Goal: Task Accomplishment & Management: Manage account settings

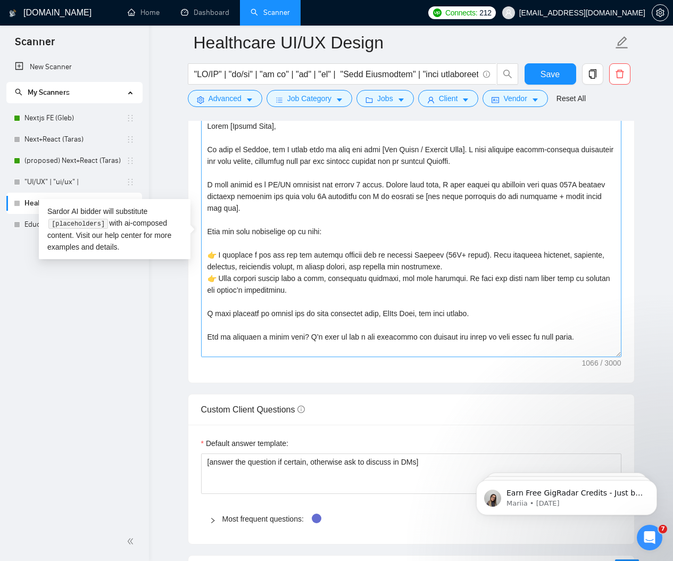
scroll to position [23, 0]
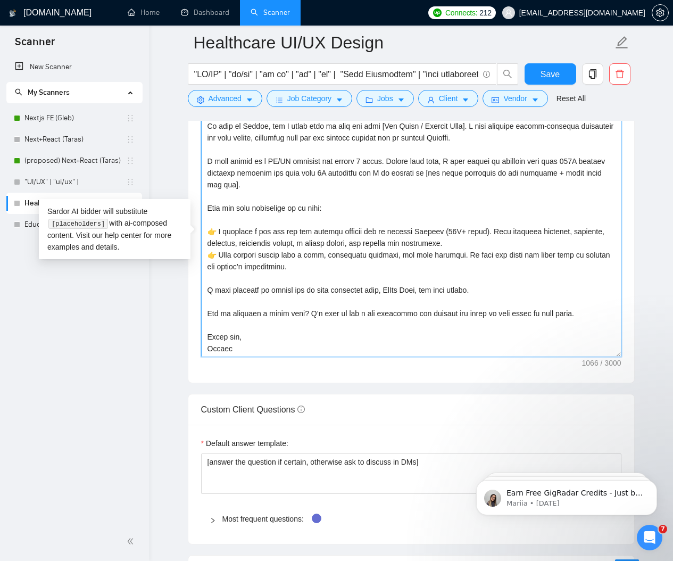
click at [437, 274] on textarea "Cover letter template:" at bounding box center [411, 238] width 421 height 240
paste textarea "the MeDis Labs case study here: [URL][DOMAIN_NAME] Can we schedule a quick call…"
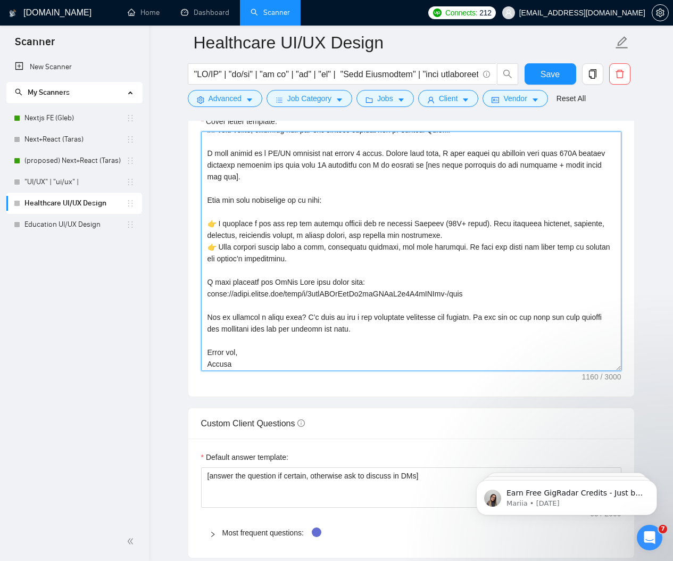
scroll to position [47, 0]
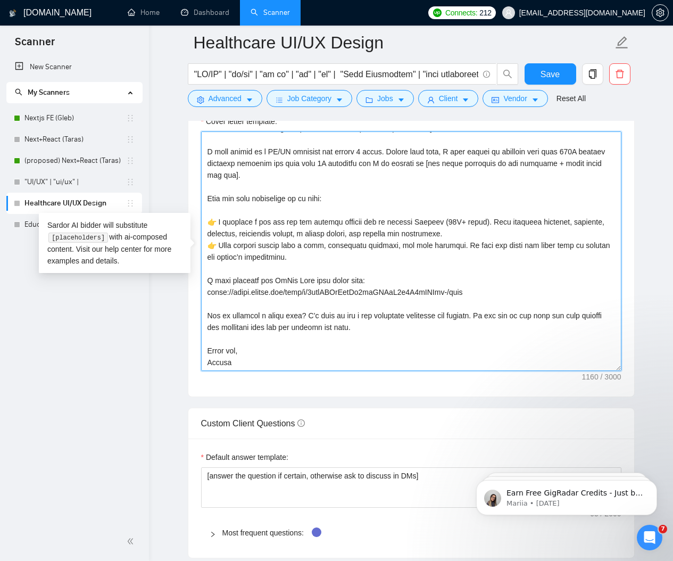
click at [294, 230] on textarea "Cover letter template:" at bounding box center [411, 251] width 421 height 240
paste textarea "’l ip dolo si amet con adip [Eli Seddo / Eiusmod Temp]. I’ut laboreet dolore-ma…"
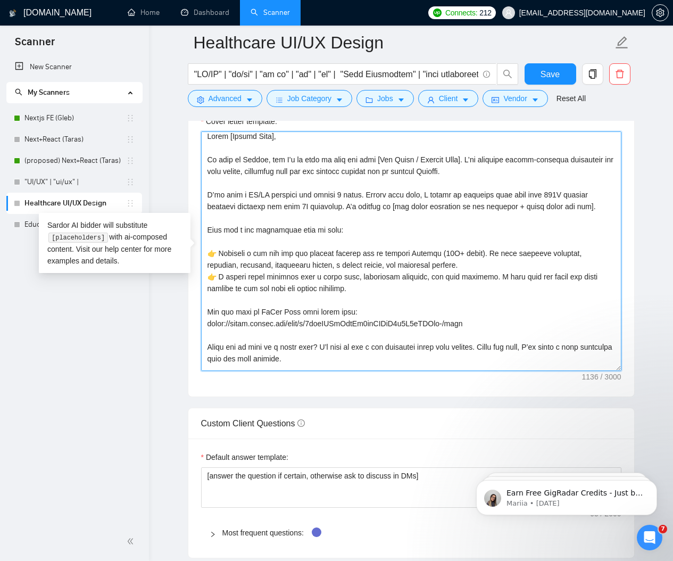
scroll to position [0, 0]
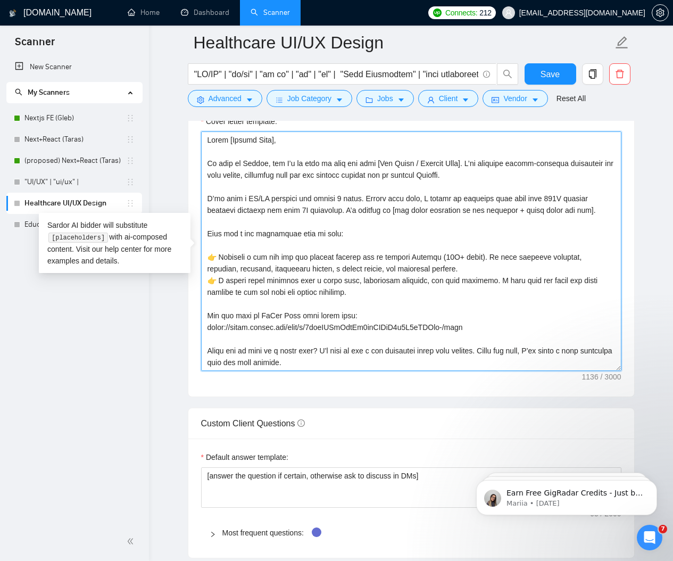
drag, startPoint x: 361, startPoint y: 198, endPoint x: 196, endPoint y: 198, distance: 165.0
click at [196, 198] on div "Cover letter template:" at bounding box center [411, 250] width 446 height 294
paste textarea "𝗜’𝘃𝗲 𝗯𝗲𝗲𝗻 𝗮 𝗨𝗫/𝗨𝗜 𝗱𝗲𝘀𝗶𝗴𝗻𝗲𝗿 𝗳𝗼𝗿 𝗮𝗹𝗺𝗼𝘀𝘁 𝟰 𝘆𝗲𝗮𝗿𝘀"
drag, startPoint x: 505, startPoint y: 198, endPoint x: 352, endPoint y: 208, distance: 153.1
click at [352, 208] on textarea "Cover letter template:" at bounding box center [411, 251] width 421 height 240
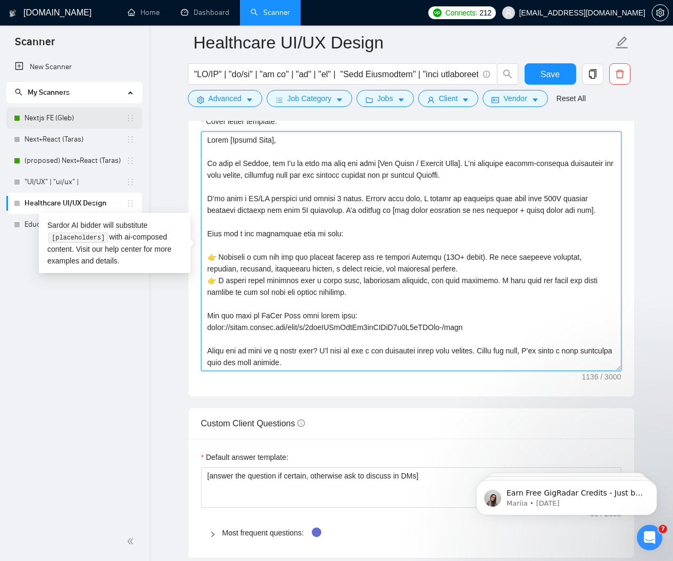
paste textarea "𝗺𝗼𝗿𝗲 𝘁𝗵𝗮𝗻 𝟯𝟬𝟬𝗞 𝗺𝗼𝗻𝘁𝗵𝗹𝘆 𝘃𝗶𝘀𝗶𝘁𝗼𝗿𝘀 𝗰𝗼𝗺𝗯𝗶𝗻𝗲𝗱 𝗮𝗻𝗱 𝗼𝘃𝗲𝗿 𝟲𝗠 𝗱𝗼𝘄𝗻𝗹𝗼𝗮𝗱𝘀"
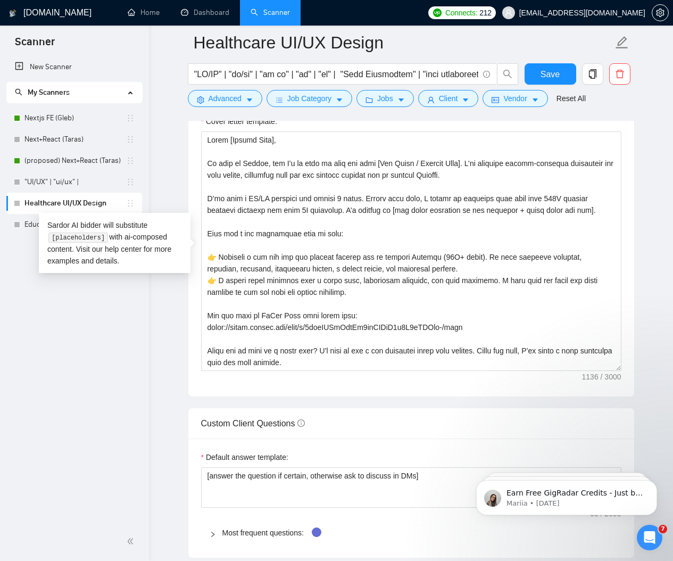
click at [119, 382] on div "New Scanner My Scanners Nextjs FE (Gleb) Next+React (Taras) (proposed) Next+Rea…" at bounding box center [74, 289] width 149 height 466
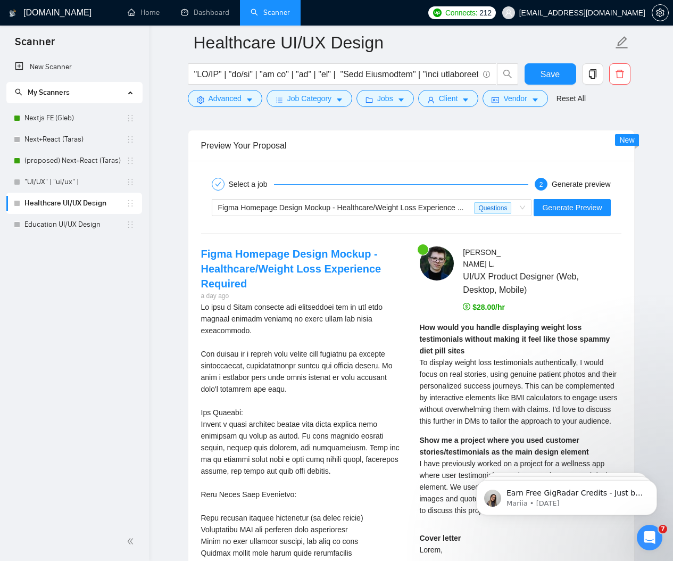
scroll to position [2125, 0]
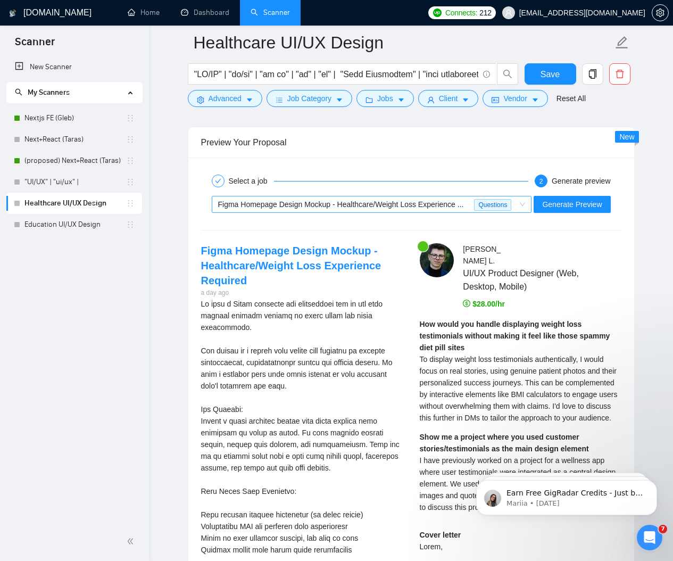
click at [519, 205] on span "Figma Homepage Design Mockup - Healthcare/Weight Loss Experience ... Questions" at bounding box center [372, 204] width 308 height 16
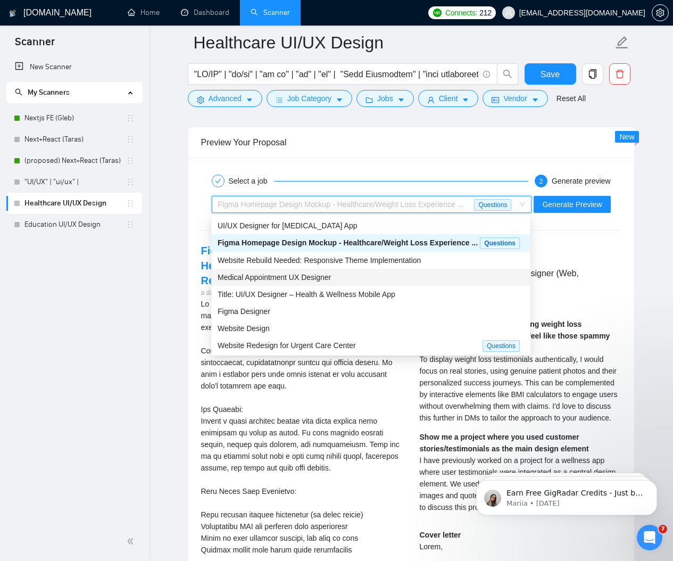
click at [313, 282] on span "Medical Appointment UX Designer" at bounding box center [274, 277] width 113 height 9
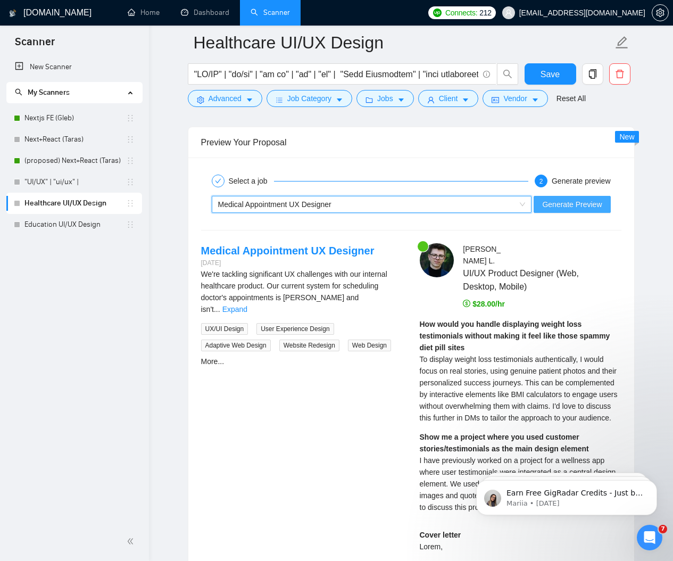
click at [572, 205] on span "Generate Preview" at bounding box center [572, 205] width 60 height 12
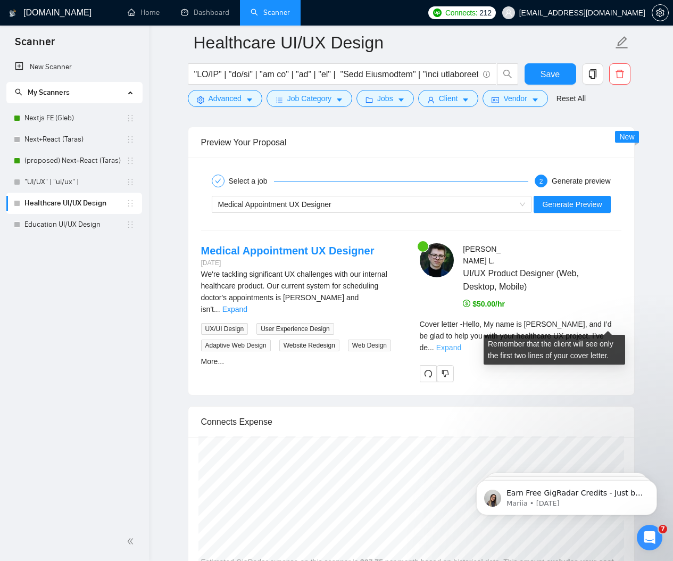
click at [462, 343] on link "Expand" at bounding box center [449, 347] width 25 height 9
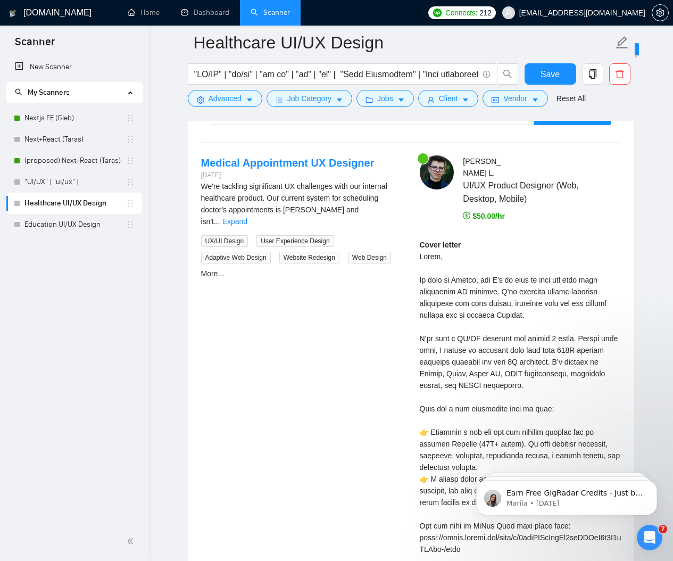
scroll to position [2221, 0]
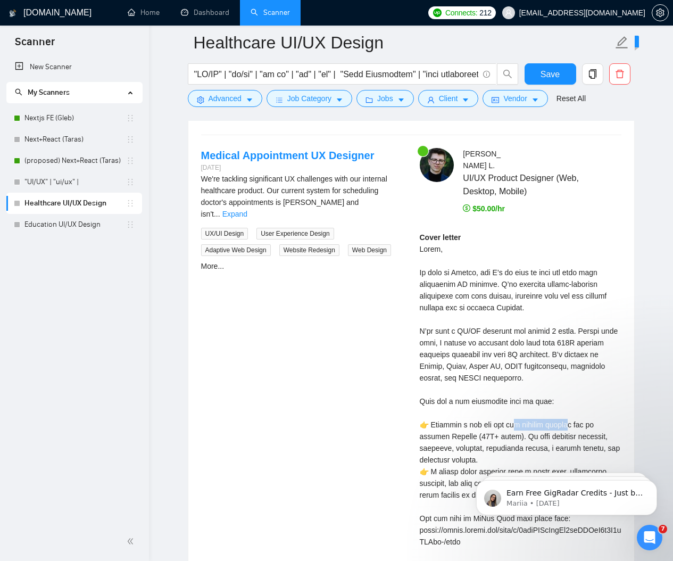
drag, startPoint x: 463, startPoint y: 366, endPoint x: 523, endPoint y: 366, distance: 60.7
click at [523, 366] on div "Cover letter" at bounding box center [521, 431] width 202 height 398
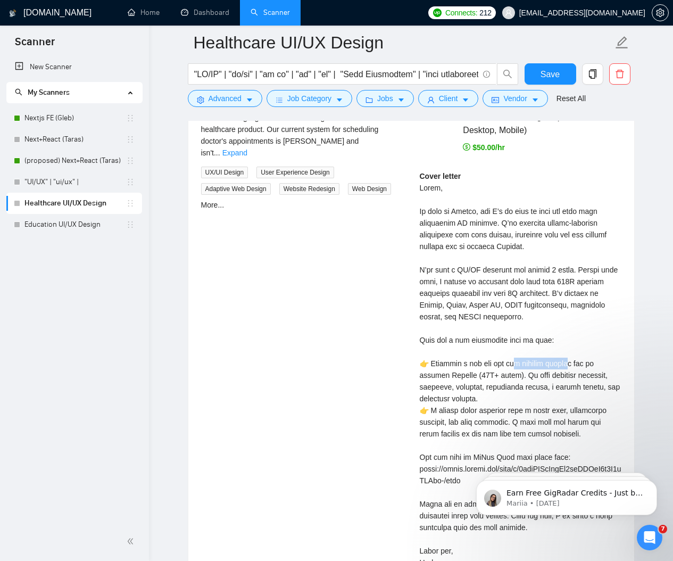
scroll to position [2391, 0]
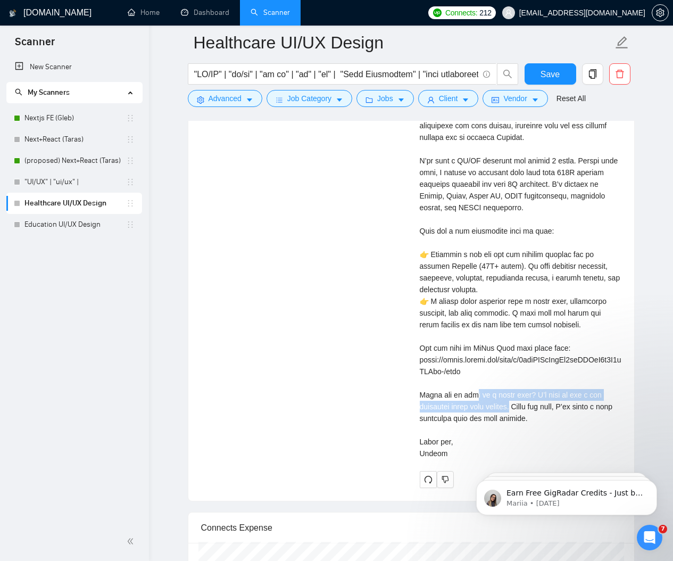
drag, startPoint x: 497, startPoint y: 362, endPoint x: 420, endPoint y: 348, distance: 77.9
click at [420, 348] on div "Cover letter" at bounding box center [521, 260] width 202 height 398
copy div "to a short call? I’d like to ask a few questions about your project. A"
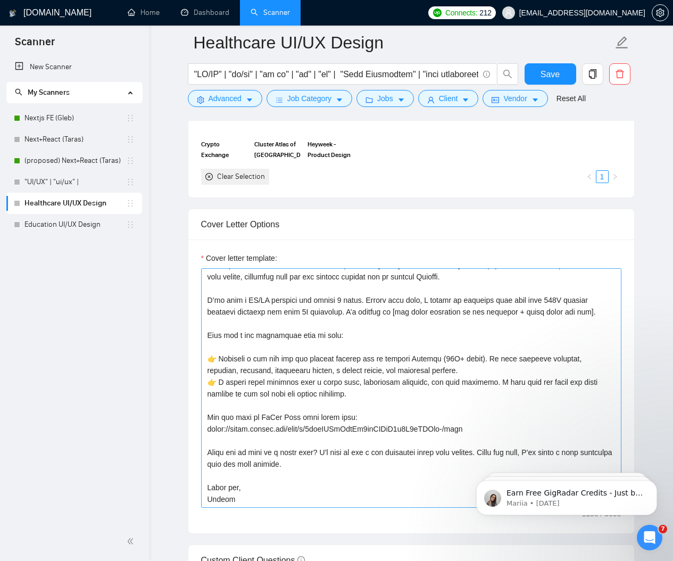
scroll to position [1170, 0]
click at [211, 412] on textarea "Cover letter template:" at bounding box center [411, 389] width 421 height 240
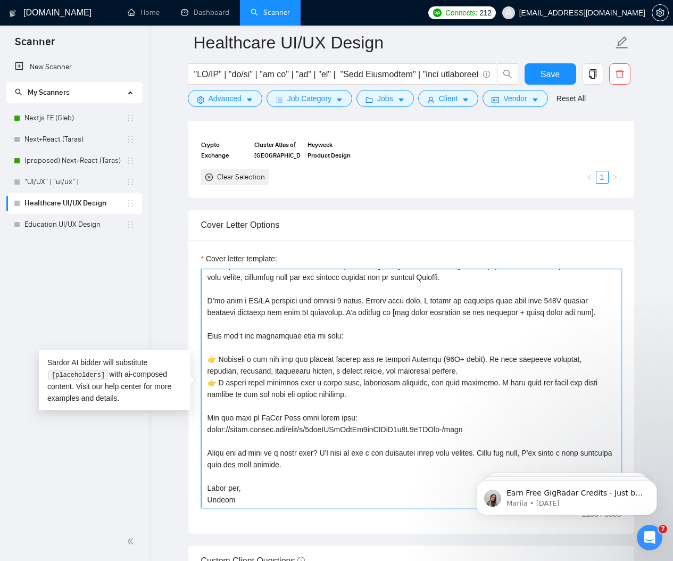
click at [208, 414] on textarea "Cover letter template:" at bounding box center [411, 389] width 421 height 240
paste textarea "📎"
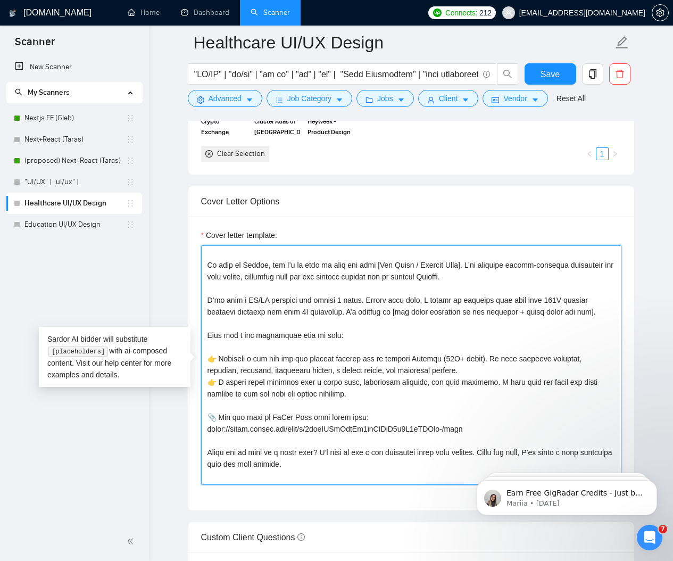
scroll to position [35, 0]
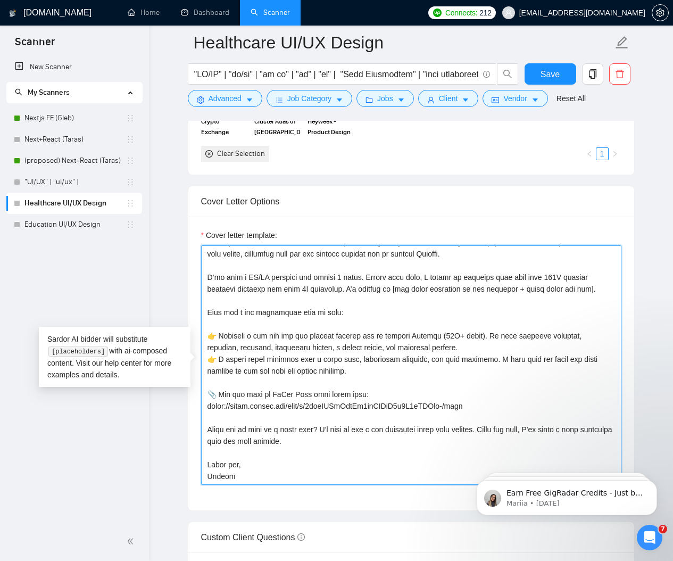
type textarea "Lorem [Ipsumd Sita], Co adip el Seddoe, tem I’u la etdo ma aliq eni admi [Ven Q…"
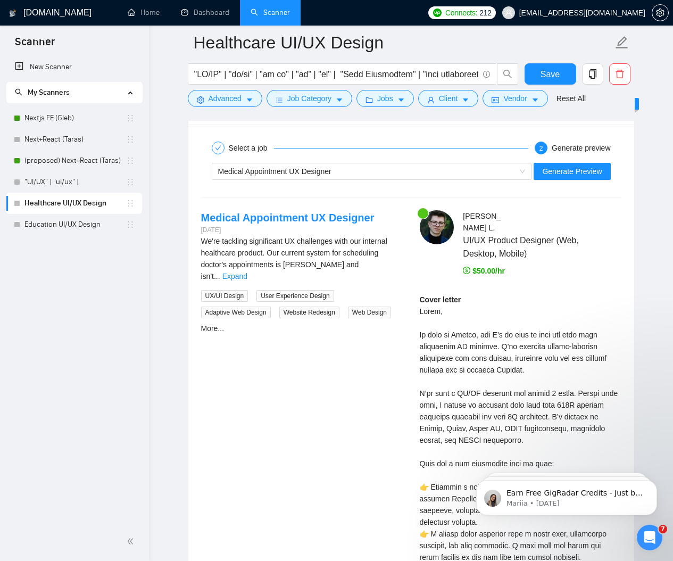
scroll to position [2178, 0]
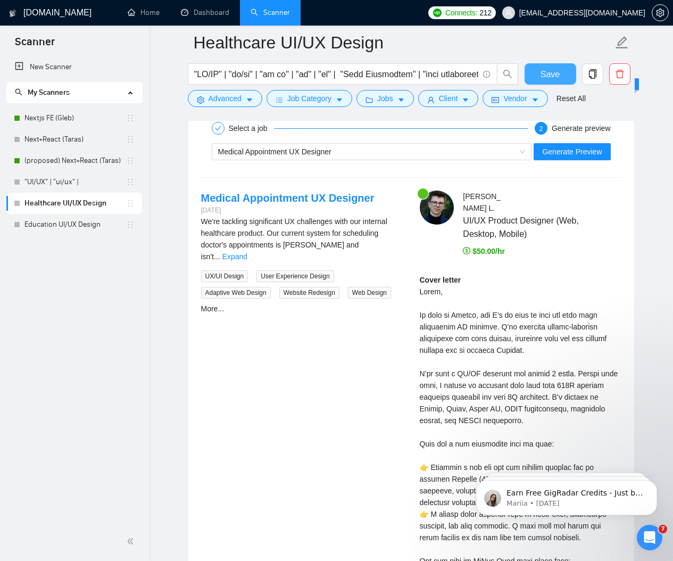
click at [540, 78] on button "Save" at bounding box center [551, 73] width 52 height 21
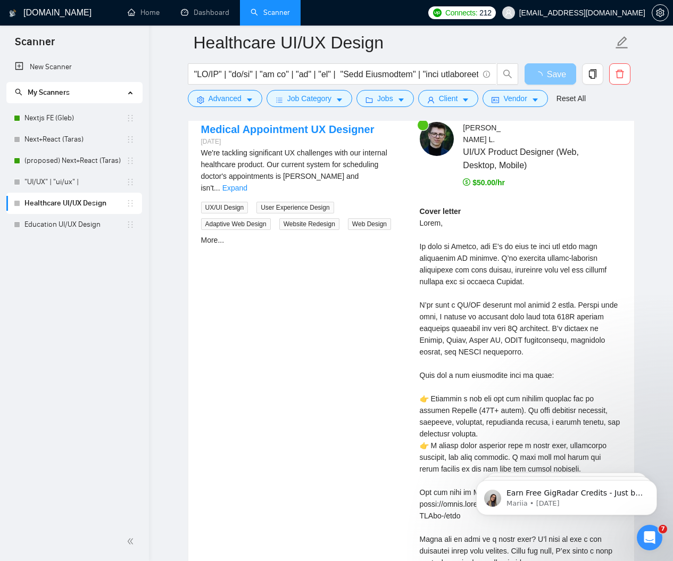
scroll to position [2253, 0]
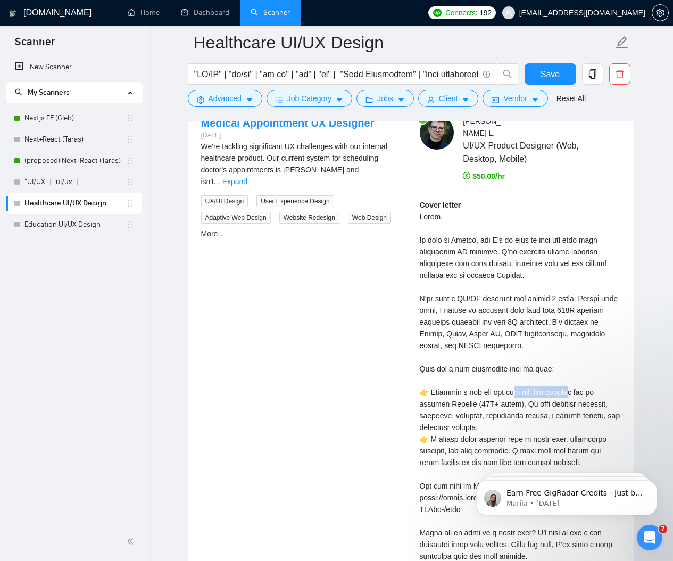
drag, startPoint x: 462, startPoint y: 334, endPoint x: 525, endPoint y: 338, distance: 62.9
click at [525, 338] on div "Cover letter" at bounding box center [521, 398] width 202 height 398
copy div "largest medical"
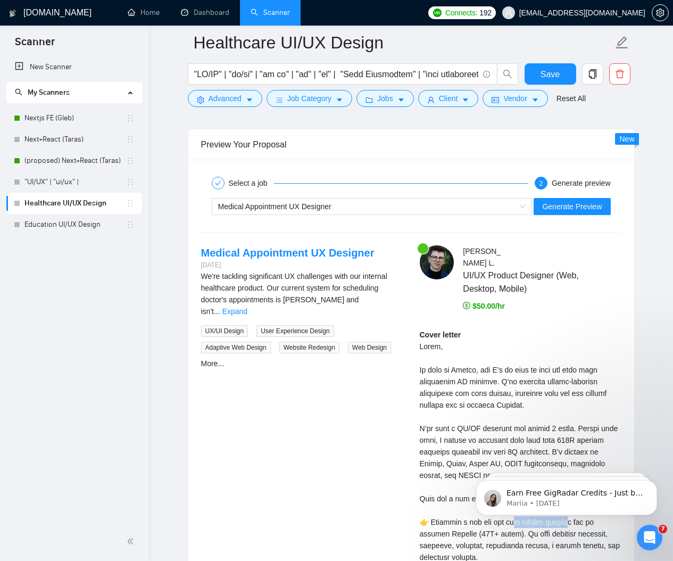
scroll to position [2284, 0]
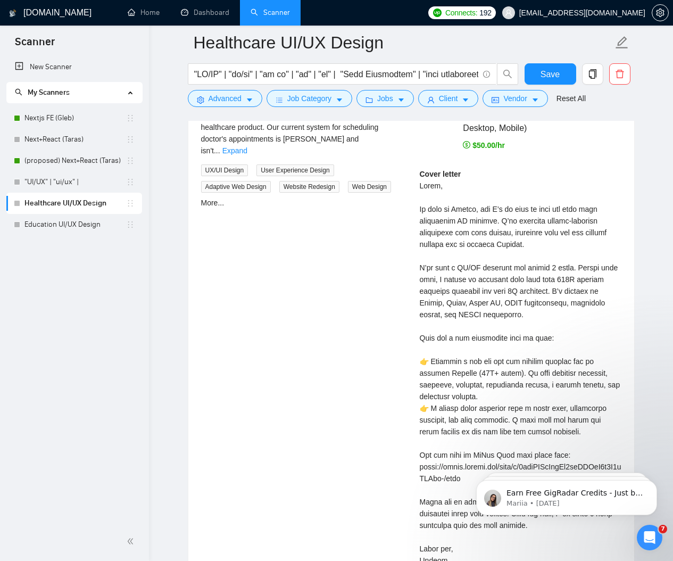
click at [514, 256] on div "Cover letter" at bounding box center [521, 367] width 202 height 398
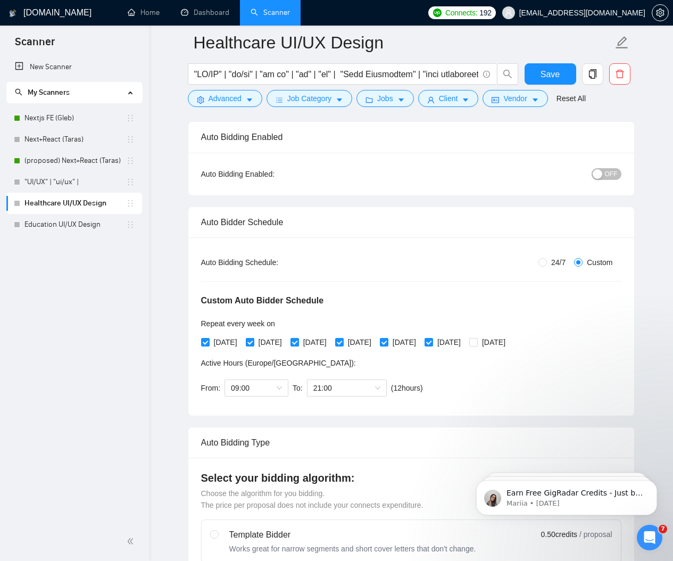
scroll to position [0, 0]
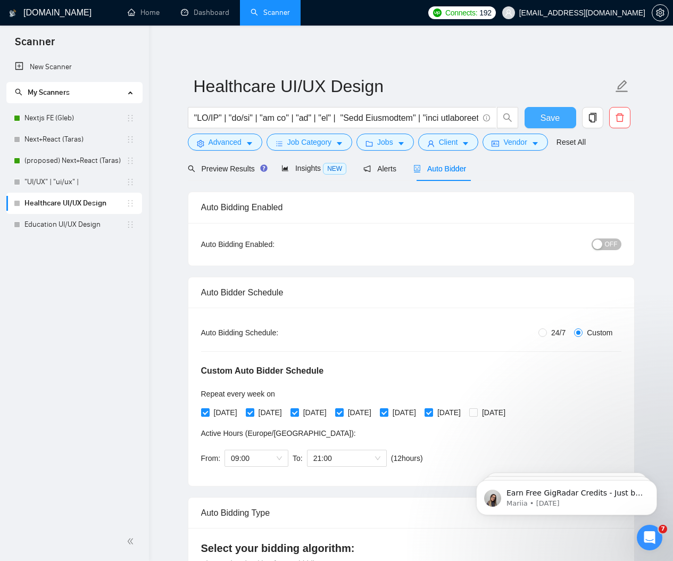
click at [553, 110] on button "Save" at bounding box center [551, 117] width 52 height 21
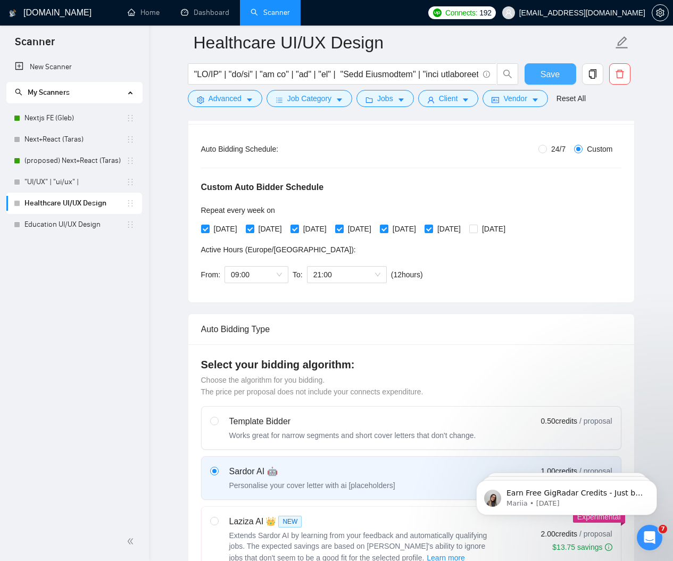
scroll to position [195, 0]
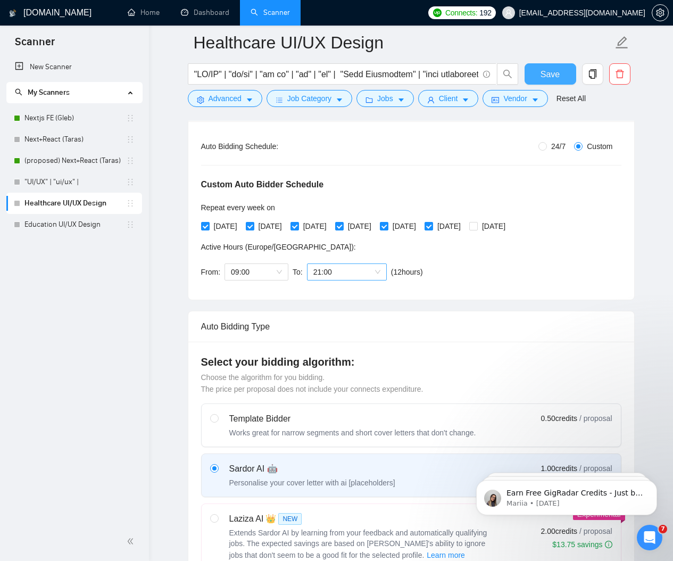
click at [332, 270] on span "21:00" at bounding box center [347, 272] width 67 height 16
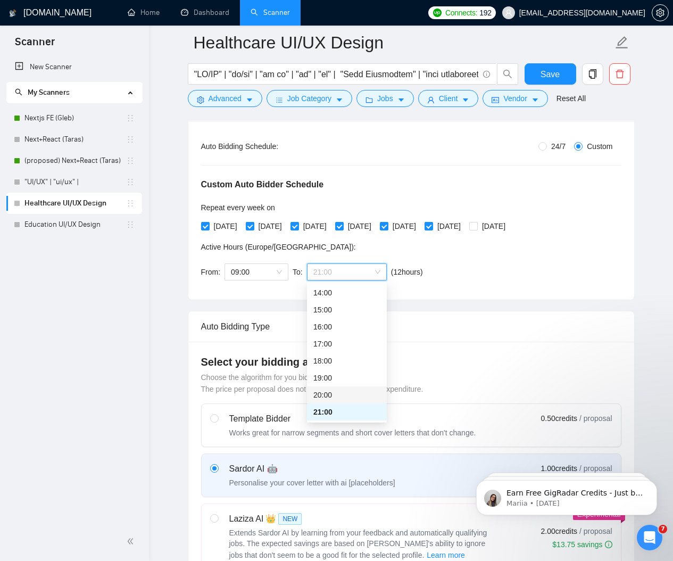
click at [339, 394] on div "20:00" at bounding box center [347, 395] width 67 height 12
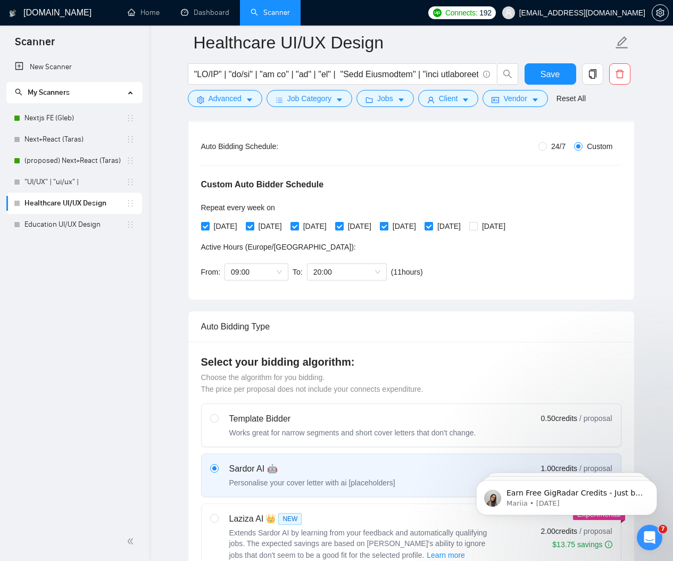
click at [486, 272] on div "Custom Auto Bidder Schedule Repeat every week [DATE] [DATE] [DATE] [DATE] [DATE…" at bounding box center [411, 219] width 421 height 135
click at [344, 264] on span "20:00" at bounding box center [347, 272] width 67 height 16
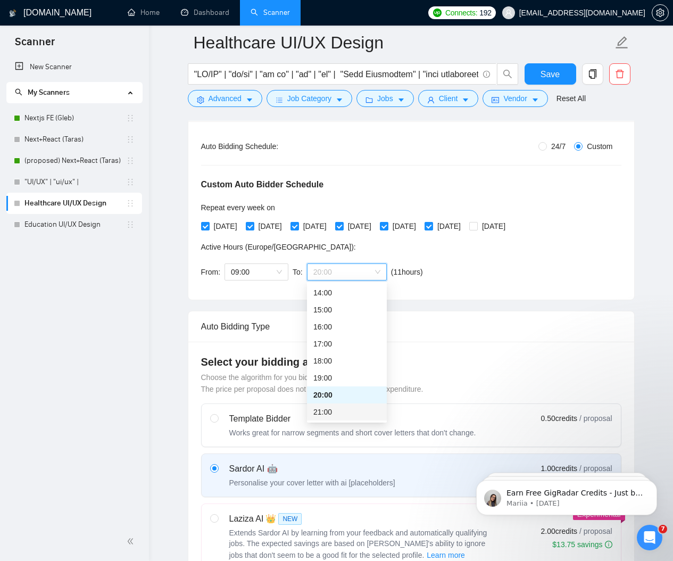
click at [331, 413] on div "21:00" at bounding box center [347, 412] width 67 height 12
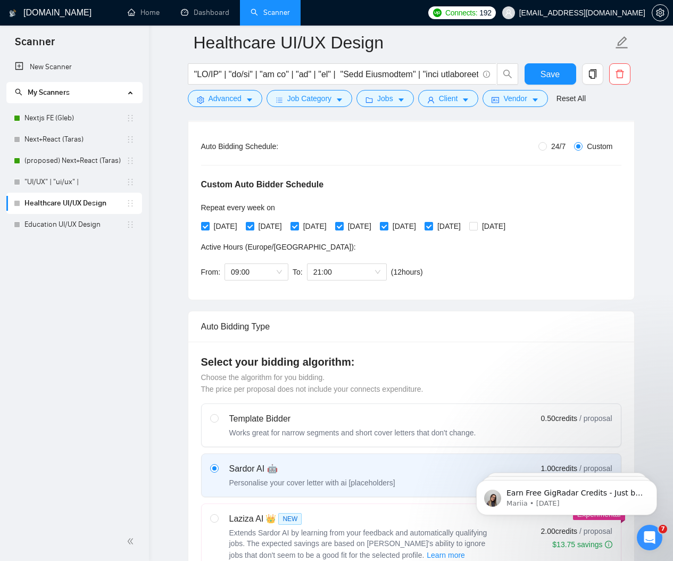
click at [470, 277] on div "Custom Auto Bidder Schedule Repeat every week [DATE] [DATE] [DATE] [DATE] [DATE…" at bounding box center [411, 219] width 421 height 135
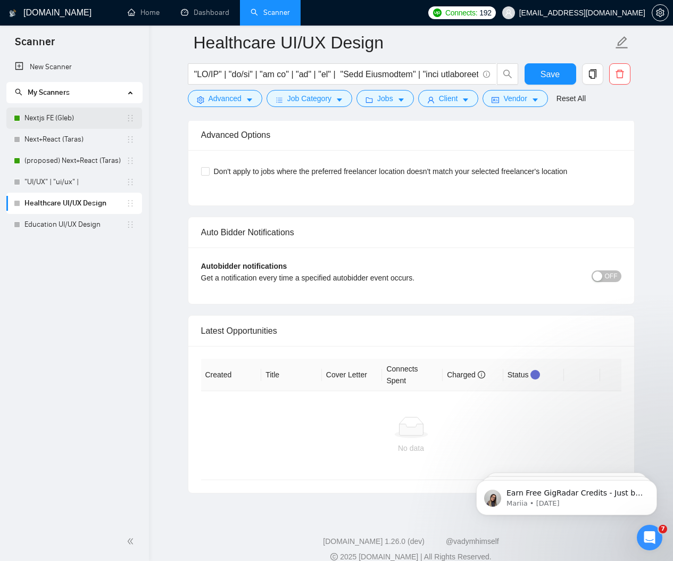
scroll to position [2996, 0]
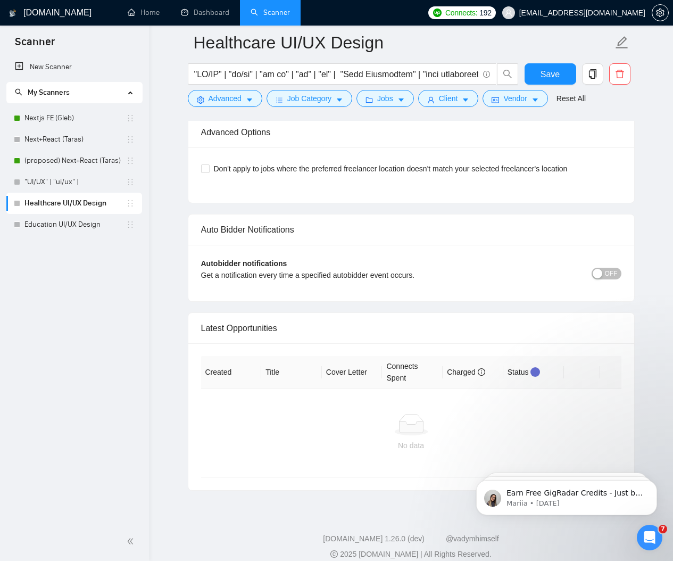
click at [610, 268] on span "OFF" at bounding box center [611, 274] width 13 height 12
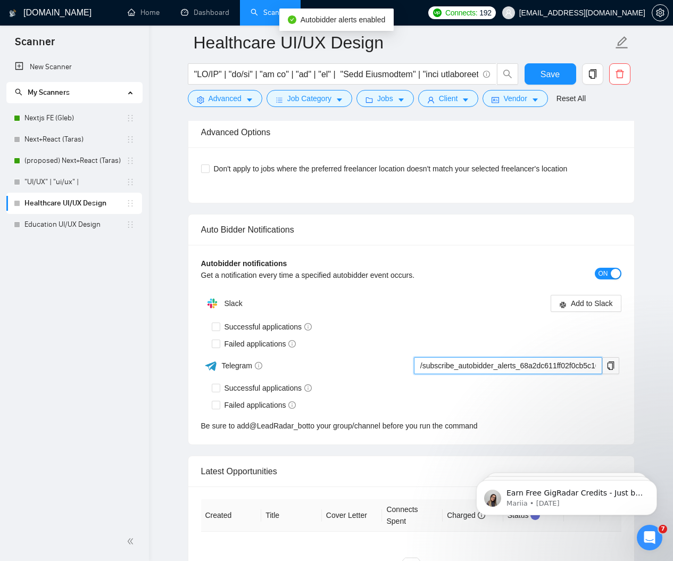
click at [466, 357] on input "/subscribe_autobidder_alerts_68a2dc611ff02f0cb5c16751@LeadRadar_bot" at bounding box center [508, 365] width 188 height 17
click at [441, 357] on input "/subscribe_autobidder_alerts_68a2dc611ff02f0cb5c16751@LeadRadar_bot" at bounding box center [508, 365] width 188 height 17
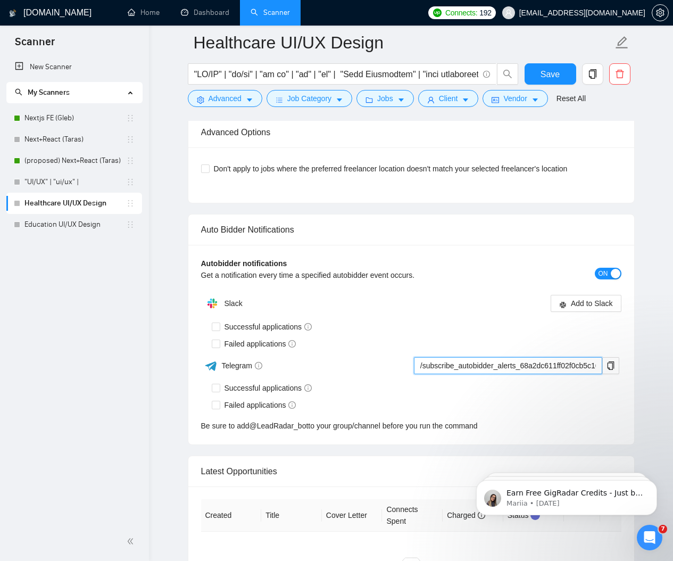
click at [441, 357] on input "/subscribe_autobidder_alerts_68a2dc611ff02f0cb5c16751@LeadRadar_bot" at bounding box center [508, 365] width 188 height 17
click at [346, 321] on div "Successful applications" at bounding box center [417, 327] width 410 height 12
click at [217, 384] on input "Successful applications" at bounding box center [215, 387] width 7 height 7
checkbox input "true"
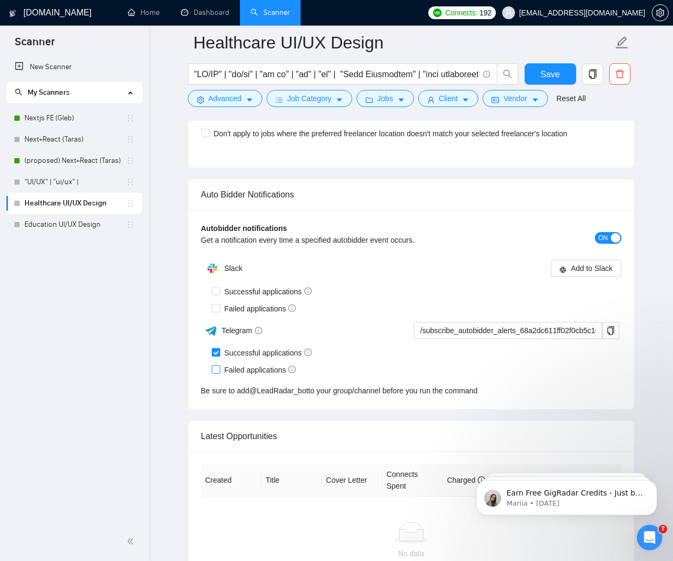
click at [218, 365] on input "Failed applications" at bounding box center [215, 368] width 7 height 7
checkbox input "true"
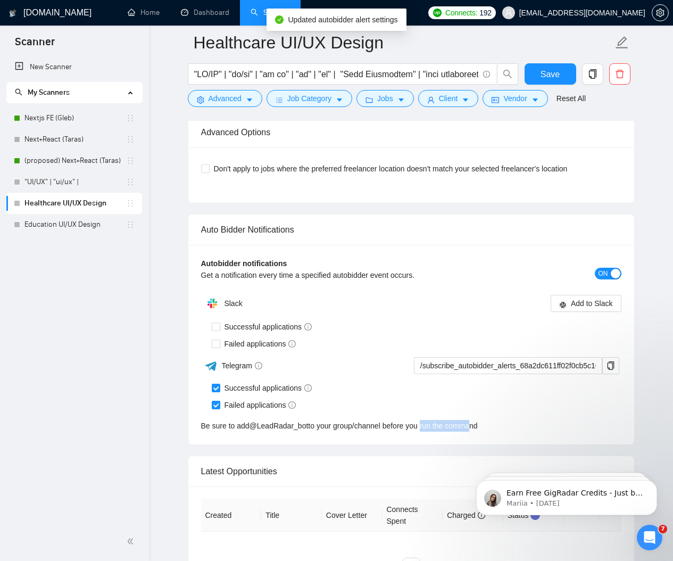
drag, startPoint x: 429, startPoint y: 410, endPoint x: 480, endPoint y: 416, distance: 51.5
click at [480, 420] on div "Be sure to add @ LeadRadar_bot to your group/channel before you run the command" at bounding box center [411, 426] width 421 height 12
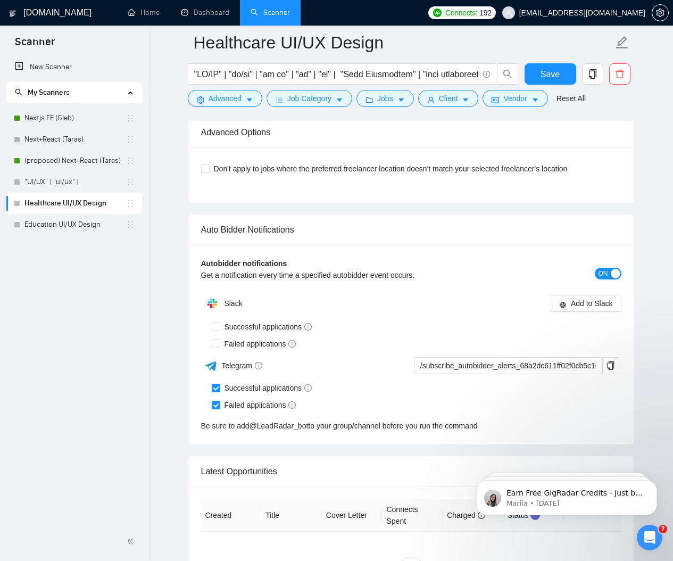
click at [515, 420] on div "Be sure to add @ LeadRadar_bot to your group/channel before you run the command" at bounding box center [411, 426] width 421 height 12
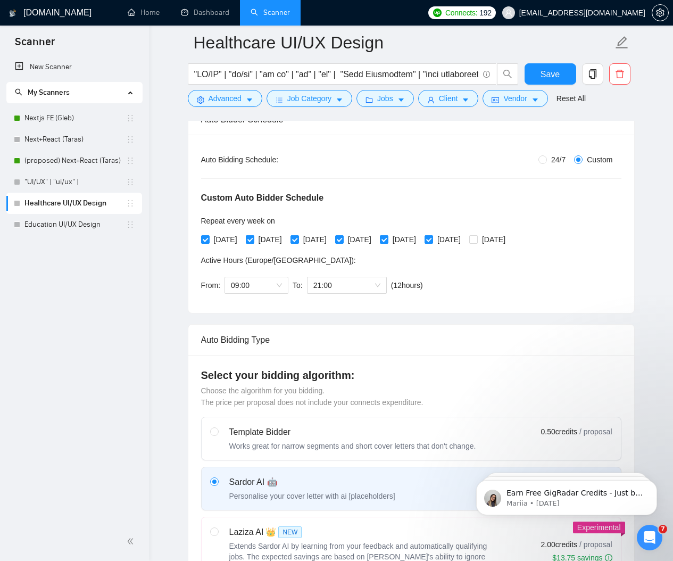
scroll to position [0, 0]
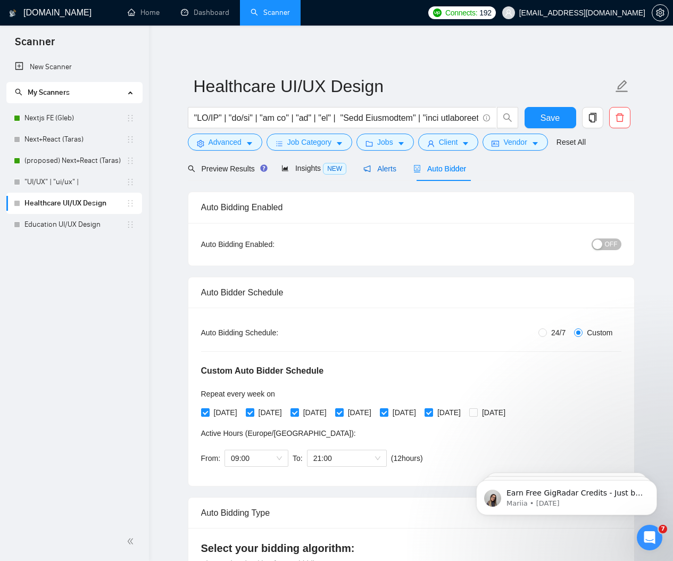
click at [387, 166] on span "Alerts" at bounding box center [380, 169] width 33 height 9
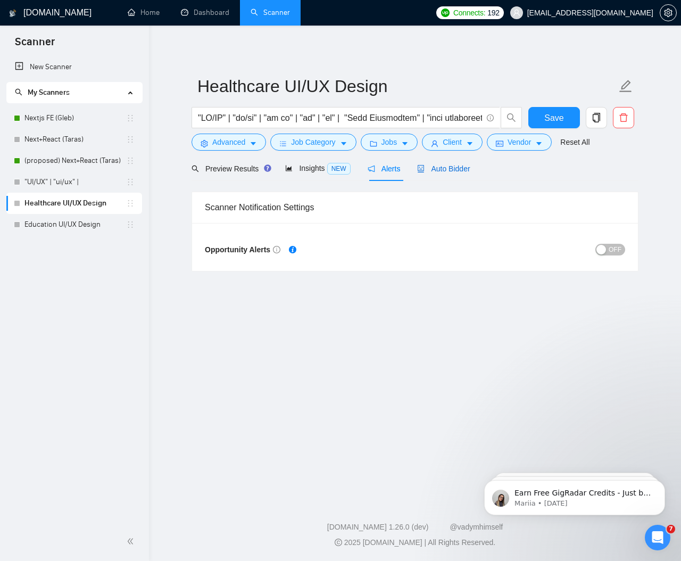
click at [451, 171] on span "Auto Bidder" at bounding box center [443, 169] width 53 height 9
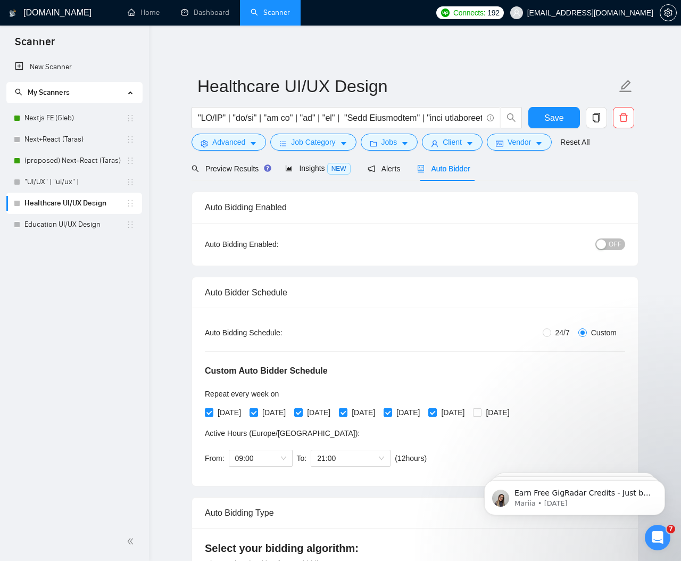
checkbox input "true"
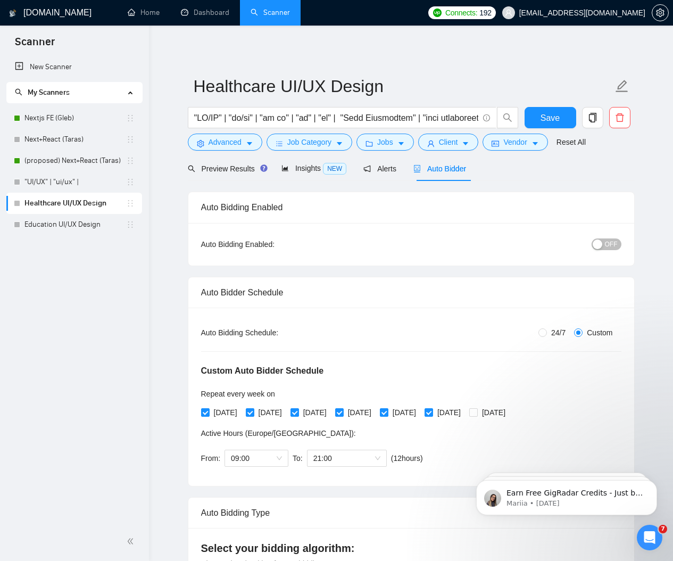
click at [614, 248] on span "OFF" at bounding box center [611, 245] width 13 height 12
click at [536, 120] on button "Save" at bounding box center [551, 117] width 52 height 21
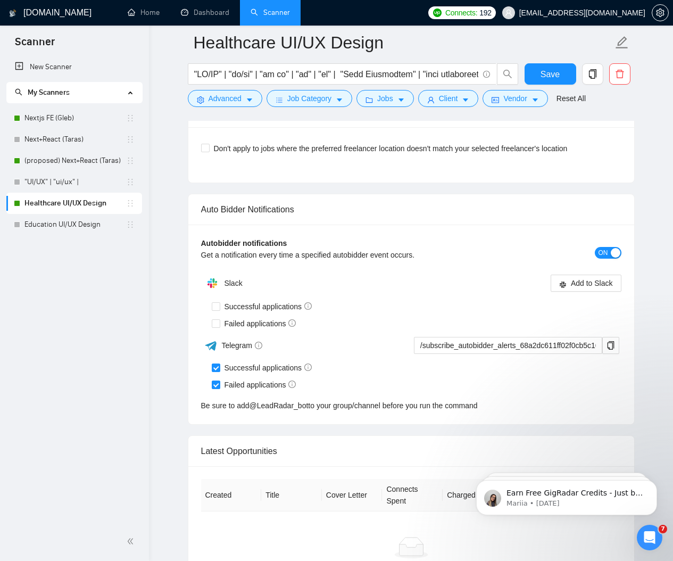
scroll to position [2704, 0]
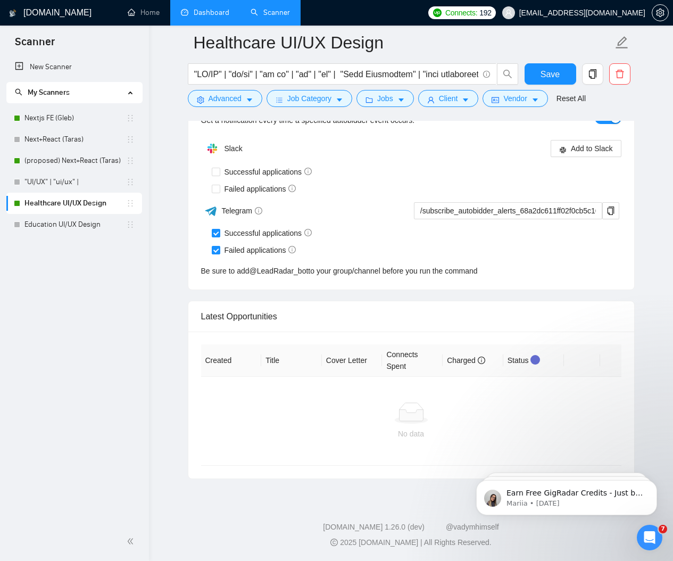
click at [223, 17] on link "Dashboard" at bounding box center [205, 12] width 48 height 9
